Goal: Information Seeking & Learning: Learn about a topic

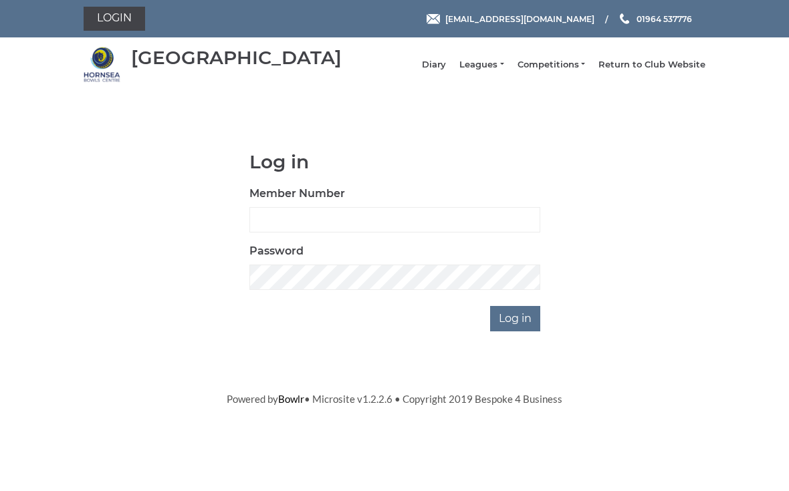
click at [486, 66] on link "Leagues" at bounding box center [481, 65] width 44 height 12
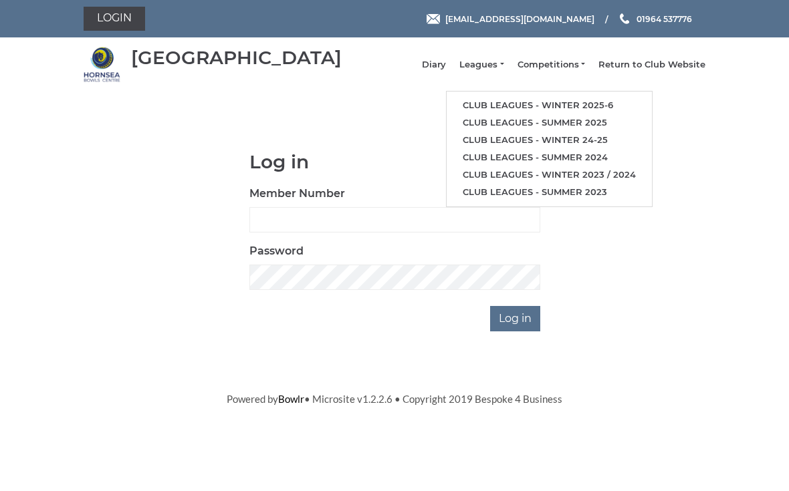
click at [480, 106] on link "Club leagues - Winter 2025-6" at bounding box center [548, 105] width 205 height 17
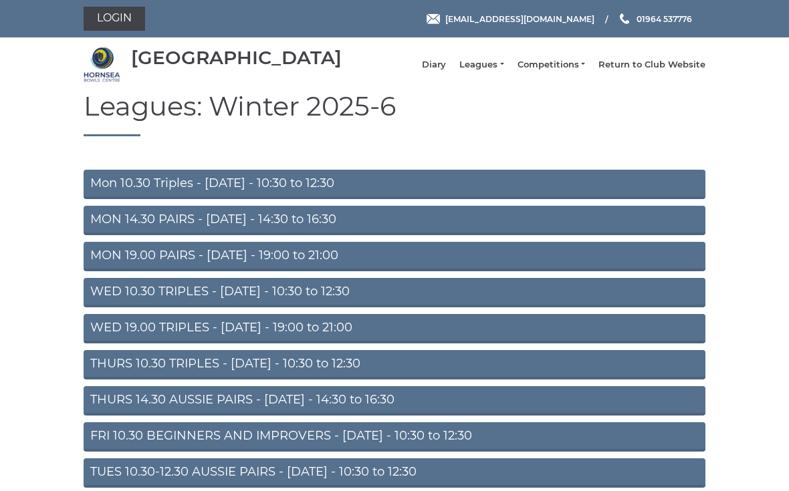
click at [124, 230] on link "MON 14.30 PAIRS - [DATE] - 14:30 to 16:30" at bounding box center [394, 220] width 621 height 29
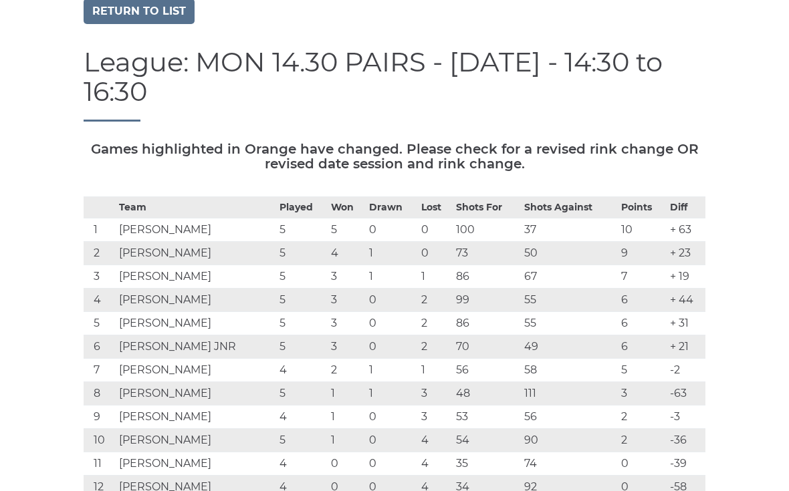
scroll to position [86, 0]
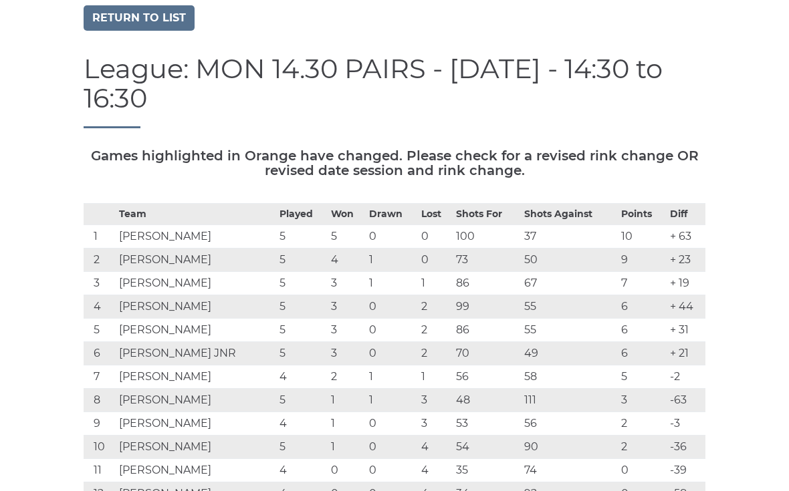
click at [142, 27] on link "Return to list" at bounding box center [139, 17] width 111 height 25
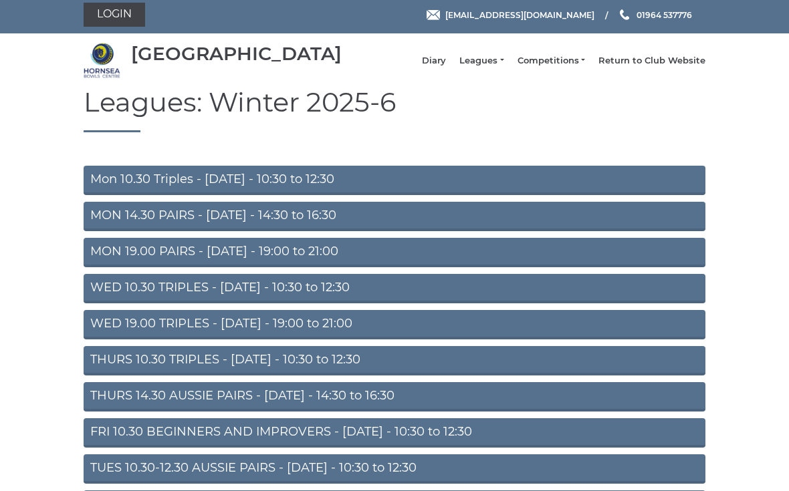
scroll to position [84, 0]
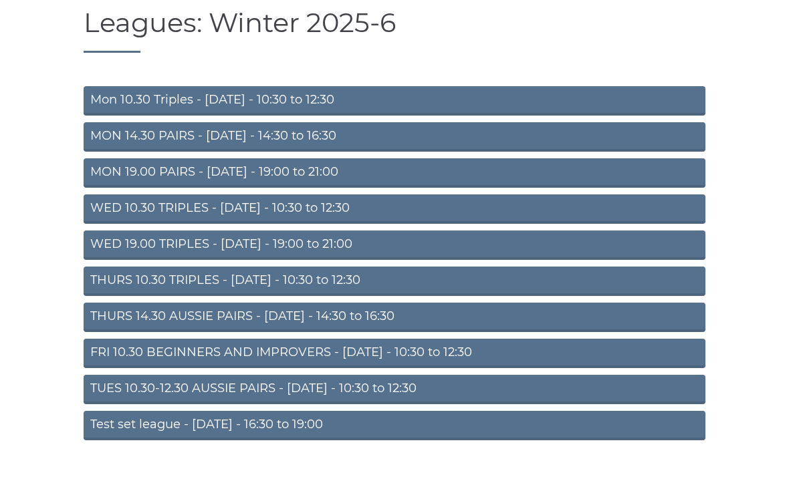
click at [365, 404] on link "TUES 10.30-12.30 AUSSIE PAIRS - [DATE] - 10:30 to 12:30" at bounding box center [394, 389] width 621 height 29
